Goal: Task Accomplishment & Management: Complete application form

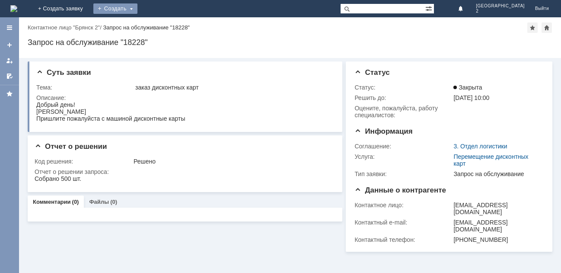
click at [137, 10] on div "Создать" at bounding box center [115, 8] width 44 height 10
click at [161, 24] on link "Заявка" at bounding box center [128, 26] width 66 height 10
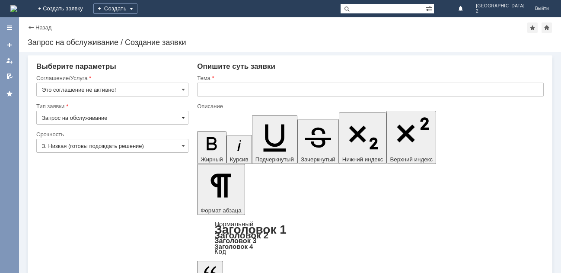
click at [184, 116] on span at bounding box center [183, 117] width 3 height 7
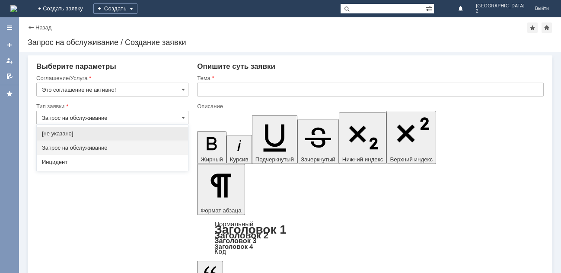
click at [186, 118] on input "Запрос на обслуживание" at bounding box center [112, 118] width 152 height 14
click at [183, 115] on span at bounding box center [183, 117] width 3 height 7
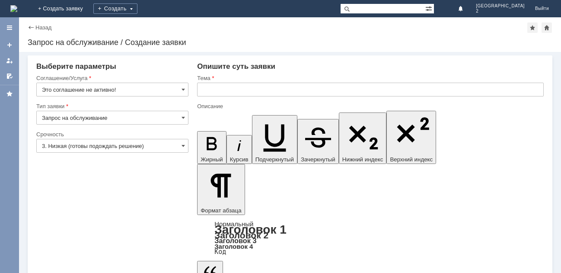
type input "Запрос на обслуживание"
click at [184, 89] on span at bounding box center [183, 89] width 3 height 7
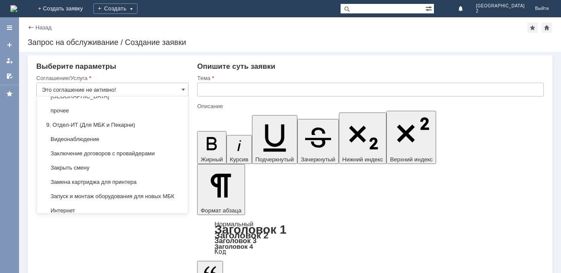
scroll to position [819, 0]
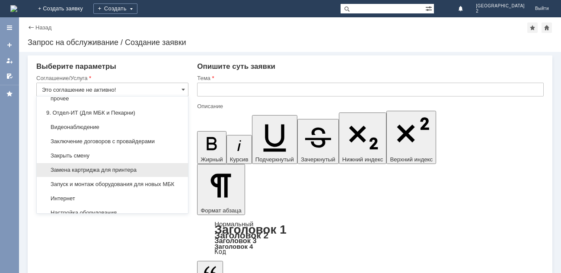
click at [136, 173] on span "Замена картриджа для принтера" at bounding box center [112, 169] width 141 height 7
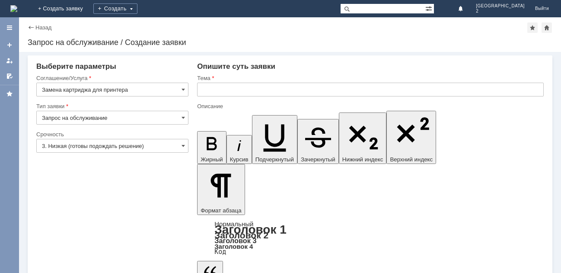
type input "Замена картриджа для принтера"
click at [230, 87] on input "text" at bounding box center [370, 90] width 347 height 14
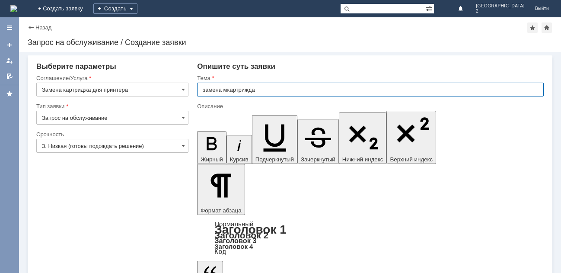
click at [227, 89] on input "замена мкартрижда" at bounding box center [370, 90] width 347 height 14
click at [256, 87] on input "замена картрижда" at bounding box center [370, 90] width 347 height 14
click at [287, 93] on input "замена картриджа" at bounding box center [370, 90] width 347 height 14
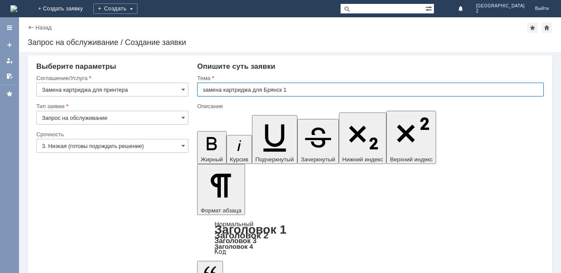
type input "замена картриджа для Брянск 1"
